Goal: Task Accomplishment & Management: Complete application form

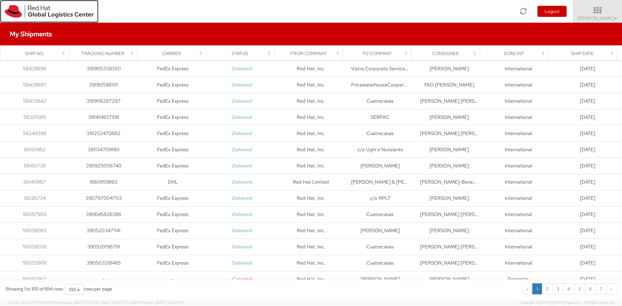
click at [16, 12] on img at bounding box center [49, 11] width 89 height 13
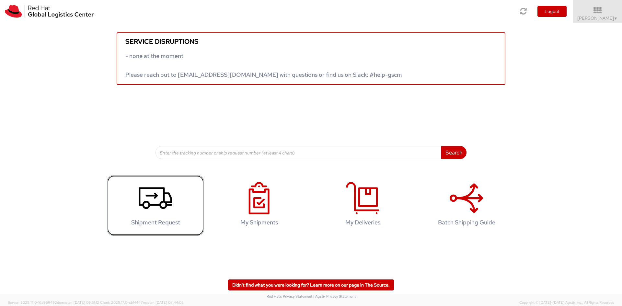
click at [157, 215] on agx-glyph at bounding box center [155, 213] width 33 height 6
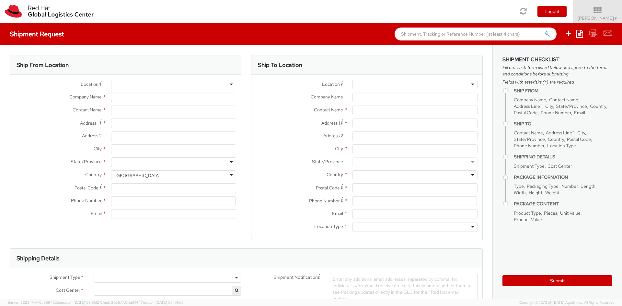
select select "775"
select select
click at [576, 35] on ul "Save as template Create from template" at bounding box center [585, 34] width 56 height 23
click at [581, 35] on icon at bounding box center [579, 34] width 7 height 8
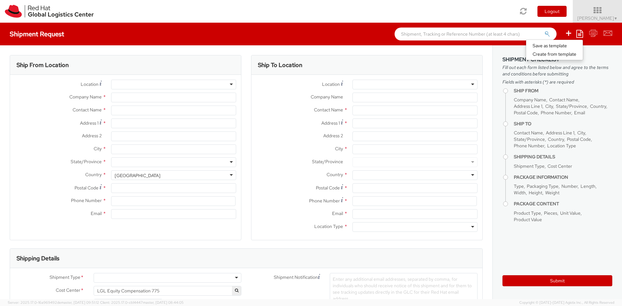
type input "Red Hat, Inc."
type input "[PERSON_NAME]"
type input "[STREET_ADDRESS]"
type input "RALEIGH"
type input "27601"
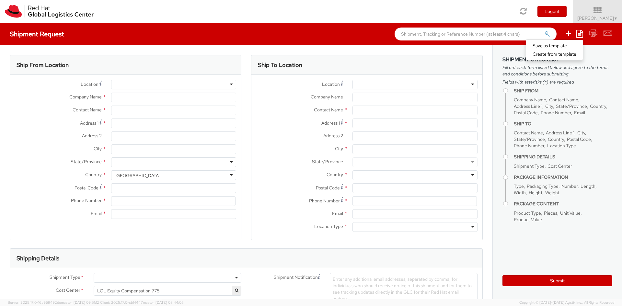
type input "19198356764"
type input "[EMAIL_ADDRESS][DOMAIN_NAME]"
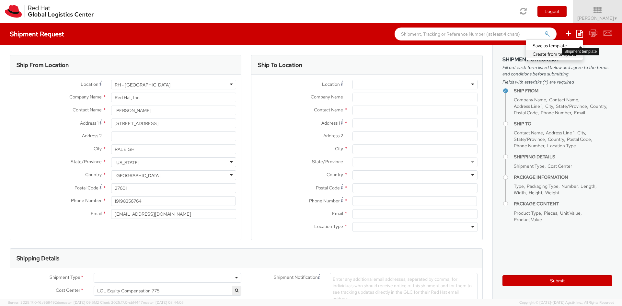
click at [558, 54] on link "Create from template" at bounding box center [554, 54] width 57 height 8
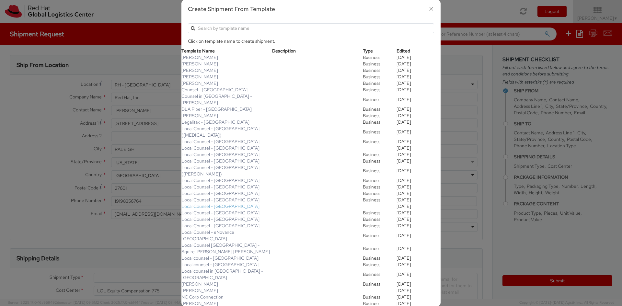
click at [220, 203] on link "Local Counsel - [GEOGRAPHIC_DATA]" at bounding box center [220, 206] width 78 height 6
type input "19198356777"
type input "Cuatrecasas"
type input "[PERSON_NAME] [PERSON_NAME]"
type input "Almagro 9"
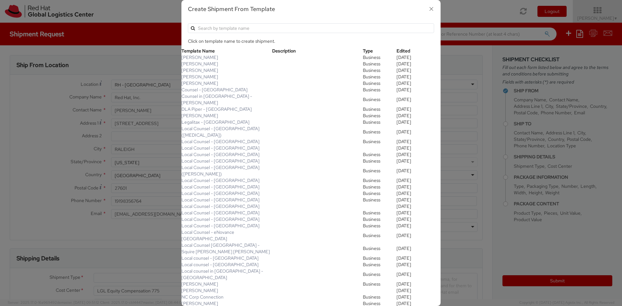
type input "[GEOGRAPHIC_DATA]"
type input "28010"
type input "34 91524 71 56"
select select
type input "1"
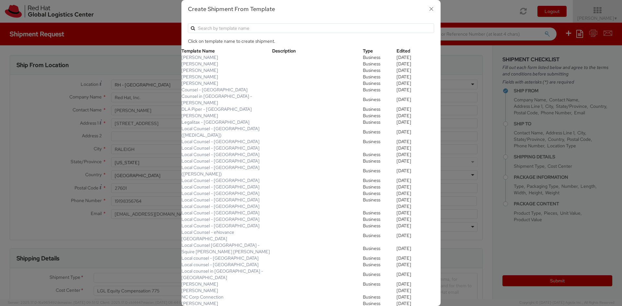
type input "0"
select select
type input "0.00"
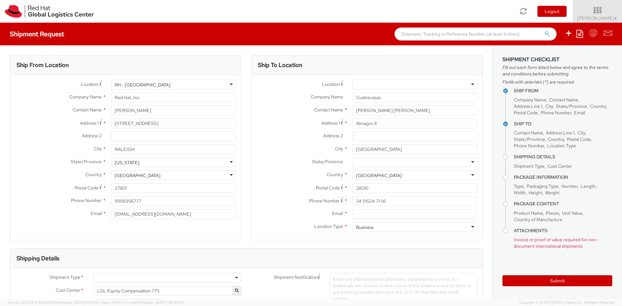
select select "781"
drag, startPoint x: 157, startPoint y: 110, endPoint x: 0, endPoint y: 92, distance: 157.7
drag, startPoint x: 145, startPoint y: 112, endPoint x: 94, endPoint y: 113, distance: 51.2
click at [88, 110] on div "Contact Name * [PERSON_NAME] searching..." at bounding box center [125, 111] width 231 height 10
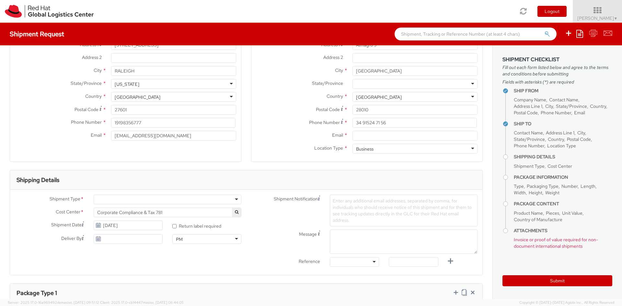
scroll to position [130, 0]
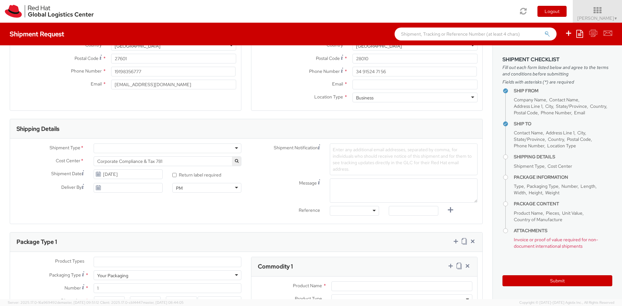
type input "[PERSON_NAME]"
click at [103, 148] on div at bounding box center [168, 149] width 148 height 10
select select "775"
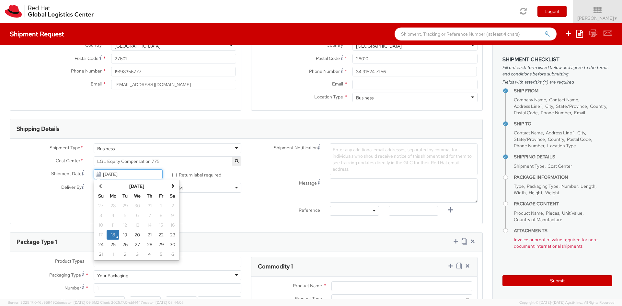
click at [118, 174] on input "[DATE]" at bounding box center [128, 174] width 69 height 10
drag, startPoint x: 124, startPoint y: 236, endPoint x: 134, endPoint y: 211, distance: 27.2
click at [124, 236] on td "19" at bounding box center [125, 235] width 12 height 10
type input "[DATE]"
click at [124, 188] on input "[DATE]" at bounding box center [128, 188] width 69 height 10
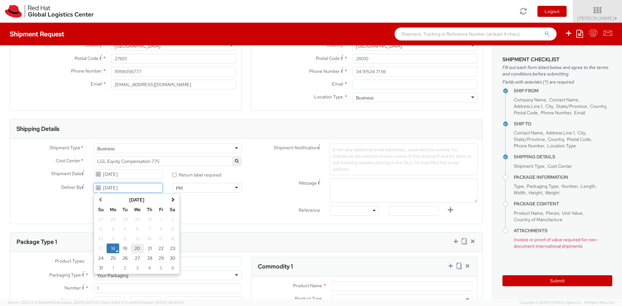
drag, startPoint x: 139, startPoint y: 250, endPoint x: 144, endPoint y: 214, distance: 36.1
click at [139, 249] on td "20" at bounding box center [137, 249] width 13 height 10
type input "[DATE]"
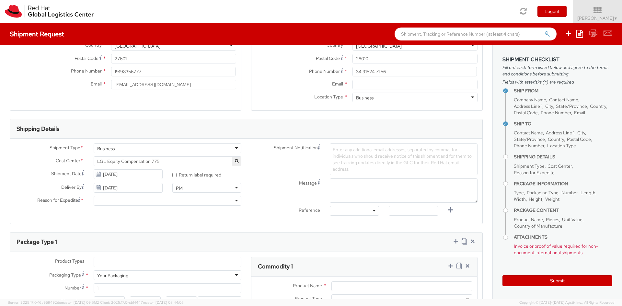
click at [177, 193] on div "PM PM AM PM" at bounding box center [207, 189] width 79 height 13
click at [174, 203] on div at bounding box center [168, 201] width 148 height 10
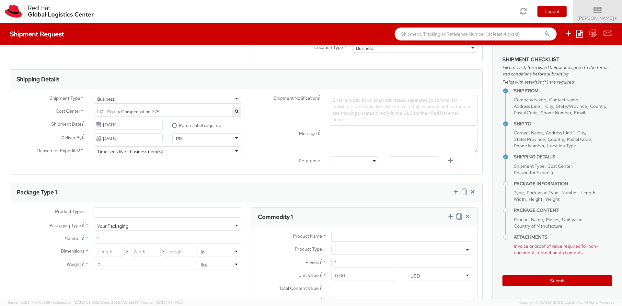
scroll to position [259, 0]
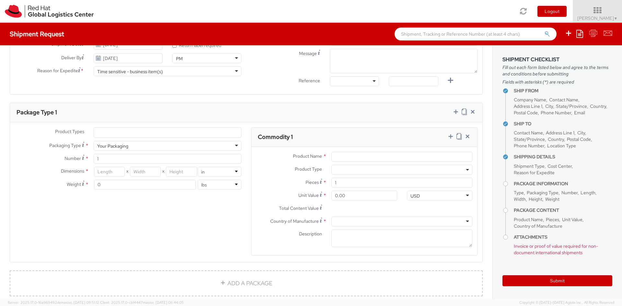
click at [106, 134] on ul at bounding box center [167, 133] width 147 height 10
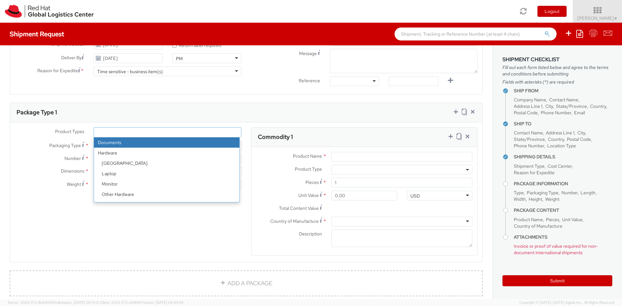
select select "DOCUMENT"
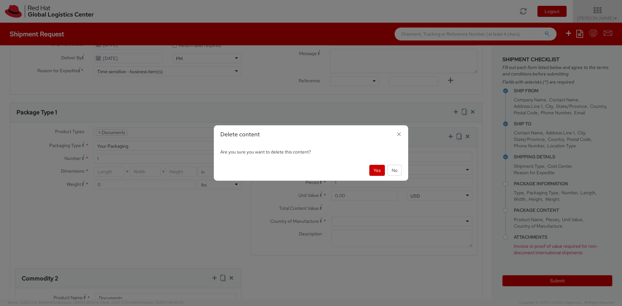
click at [110, 147] on div "Delete content Are you sure you want to delete this content? Yes No" at bounding box center [311, 153] width 622 height 306
drag, startPoint x: 393, startPoint y: 171, endPoint x: 363, endPoint y: 163, distance: 31.6
click at [391, 171] on button "No" at bounding box center [394, 170] width 14 height 11
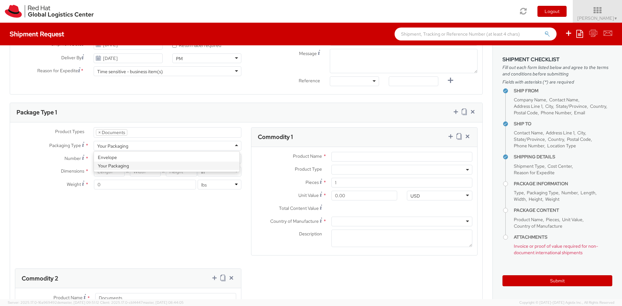
click at [122, 145] on div "Your Packaging" at bounding box center [112, 146] width 31 height 6
type input "9.5"
type input "12.5"
type input "0.25"
type input "1"
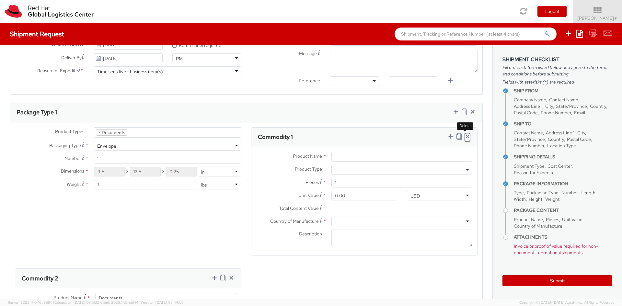
click at [464, 138] on icon at bounding box center [467, 136] width 6 height 6
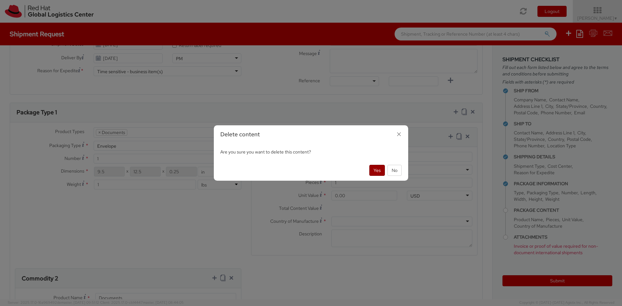
click at [377, 167] on button "Yes" at bounding box center [377, 170] width 16 height 11
type input "Documents"
select select "DOCUMENT"
type input "1.00"
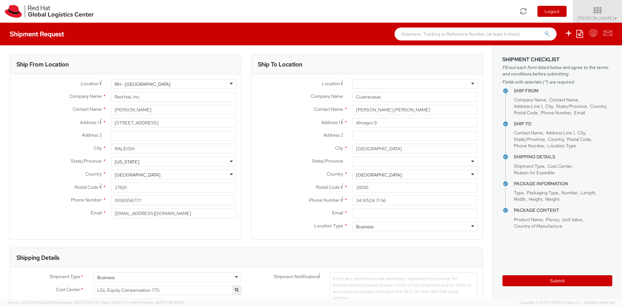
scroll to position [0, 0]
click at [364, 215] on input "Email *" at bounding box center [415, 214] width 125 height 10
drag, startPoint x: 170, startPoint y: 213, endPoint x: 99, endPoint y: 210, distance: 71.0
click at [100, 210] on div "Email * [EMAIL_ADDRESS][DOMAIN_NAME]" at bounding box center [125, 214] width 231 height 10
paste input "ehoward"
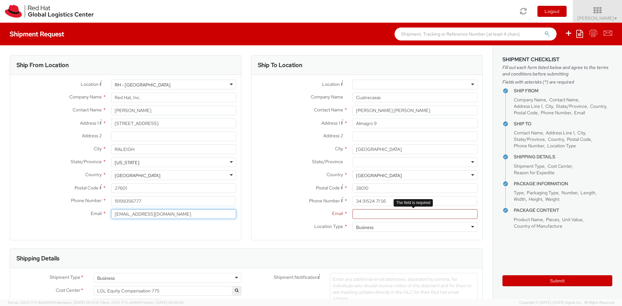
type input "[EMAIL_ADDRESS][DOMAIN_NAME]"
click at [369, 214] on input "Email *" at bounding box center [415, 214] width 125 height 10
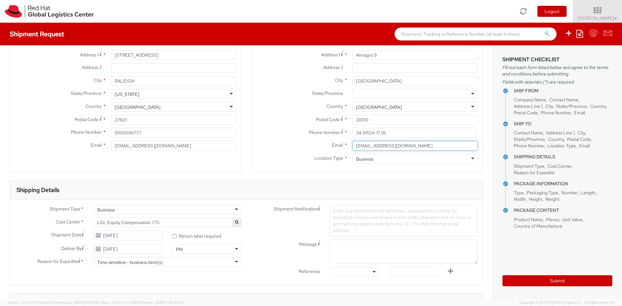
scroll to position [227, 0]
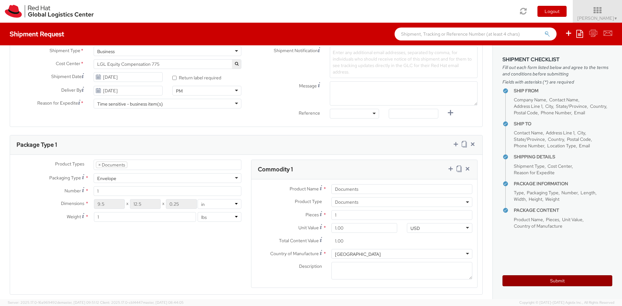
type input "[EMAIL_ADDRESS][DOMAIN_NAME]"
click at [529, 280] on button "Submit" at bounding box center [558, 280] width 110 height 11
